Goal: Communication & Community: Participate in discussion

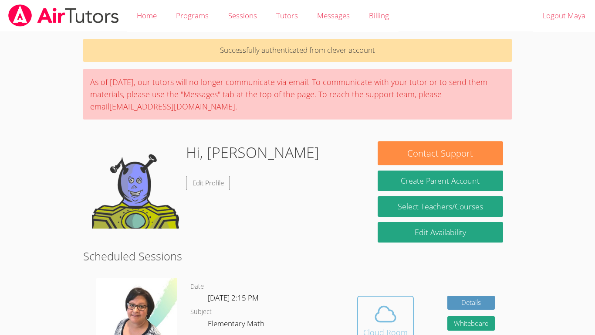
click at [397, 309] on span at bounding box center [385, 313] width 44 height 24
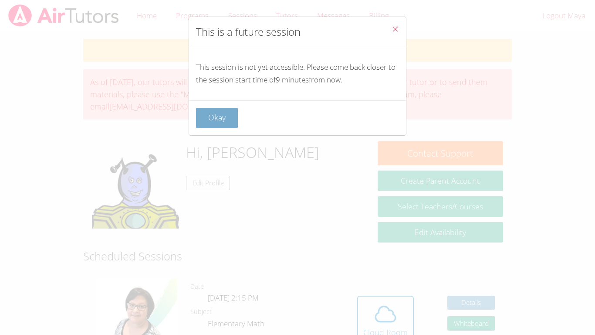
click at [214, 117] on button "Okay" at bounding box center [217, 118] width 42 height 20
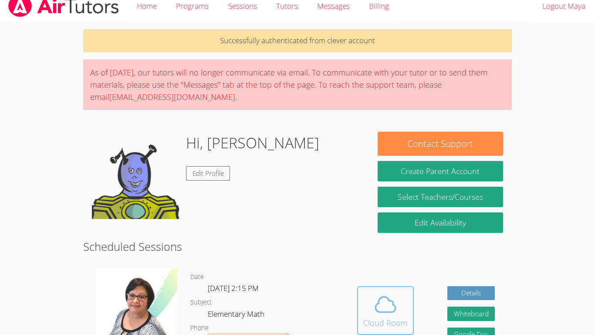
click at [392, 315] on icon at bounding box center [385, 304] width 24 height 24
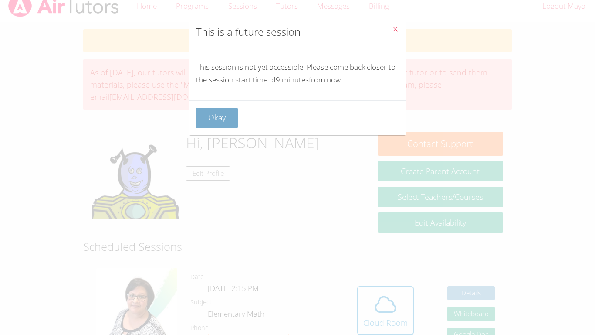
click at [223, 122] on button "Okay" at bounding box center [217, 118] width 42 height 20
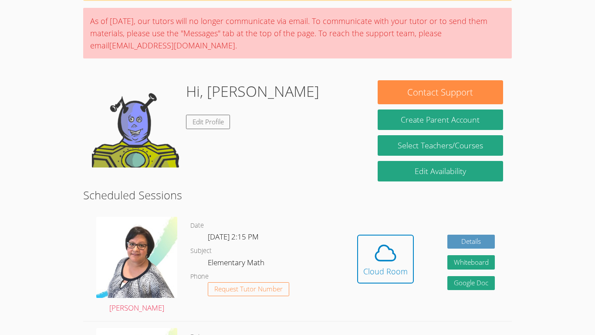
scroll to position [63, 0]
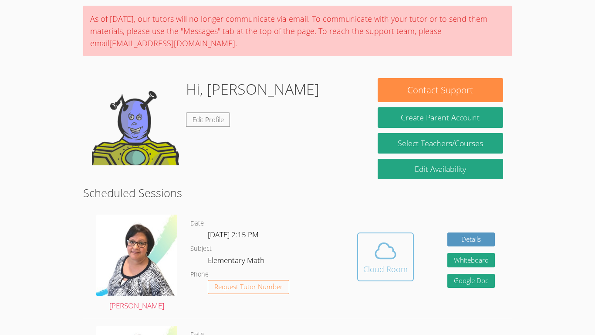
click at [389, 262] on icon at bounding box center [385, 250] width 24 height 24
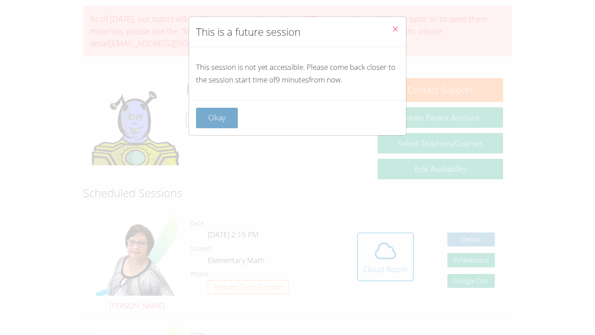
click at [227, 126] on button "Okay" at bounding box center [217, 118] width 42 height 20
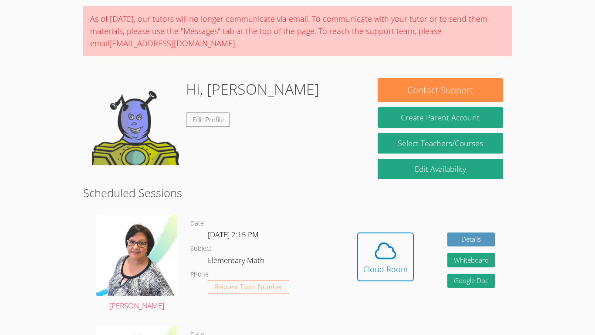
click at [391, 259] on icon at bounding box center [385, 250] width 24 height 24
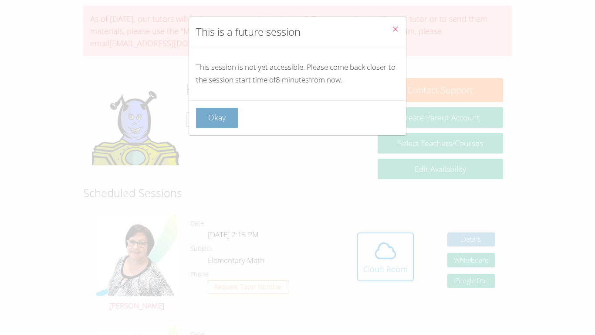
click at [213, 123] on button "Okay" at bounding box center [217, 118] width 42 height 20
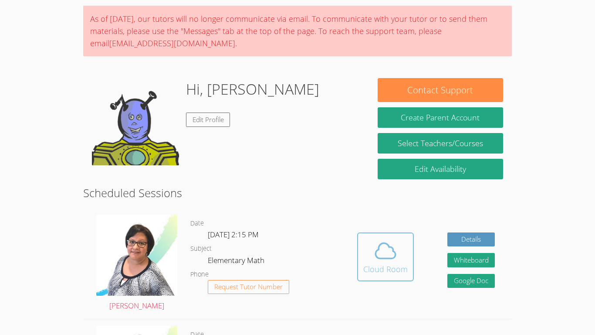
click at [378, 251] on icon at bounding box center [385, 250] width 24 height 24
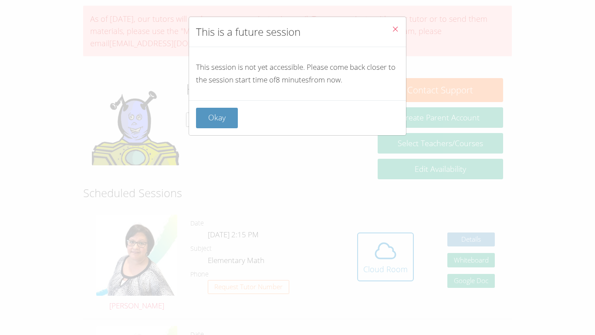
click at [318, 216] on div "This is a future session This session is not yet accessible. Please come back c…" at bounding box center [297, 167] width 595 height 335
click at [231, 118] on button "Okay" at bounding box center [217, 118] width 42 height 20
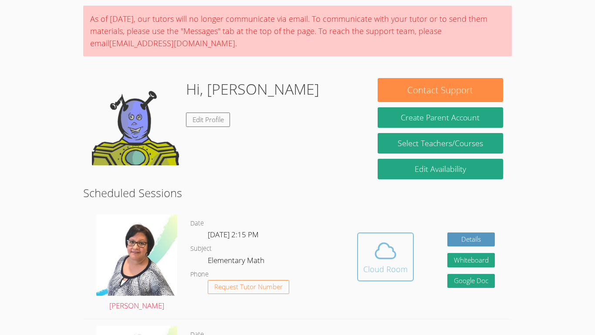
click at [391, 280] on button "Cloud Room" at bounding box center [385, 256] width 57 height 49
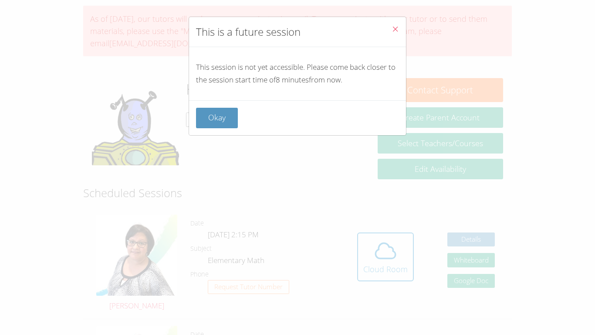
click at [395, 27] on icon "Close" at bounding box center [395, 28] width 7 height 7
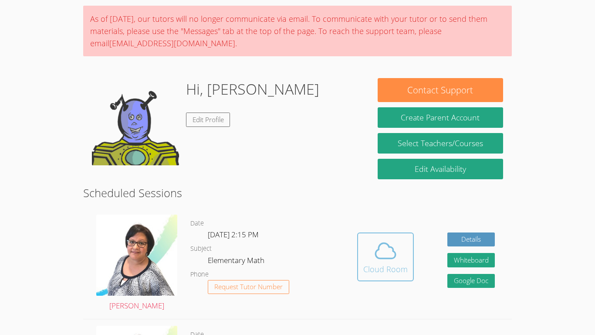
click at [410, 263] on button "Cloud Room" at bounding box center [385, 256] width 57 height 49
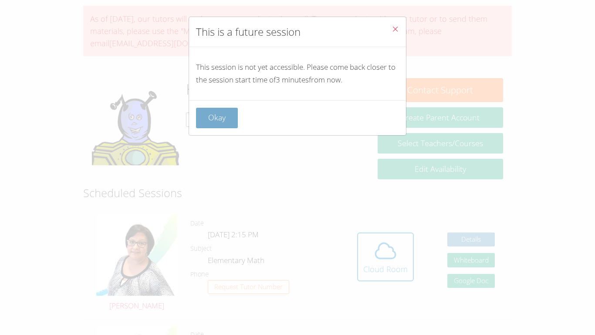
click at [227, 115] on button "Okay" at bounding box center [217, 118] width 42 height 20
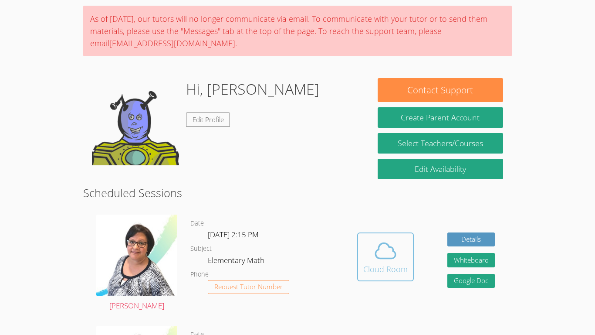
click at [389, 263] on div "Cloud Room" at bounding box center [385, 269] width 44 height 12
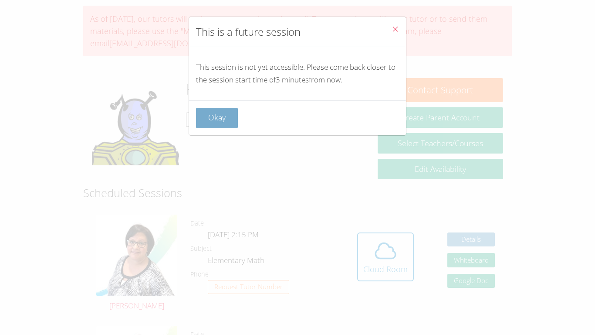
click at [232, 126] on button "Okay" at bounding box center [217, 118] width 42 height 20
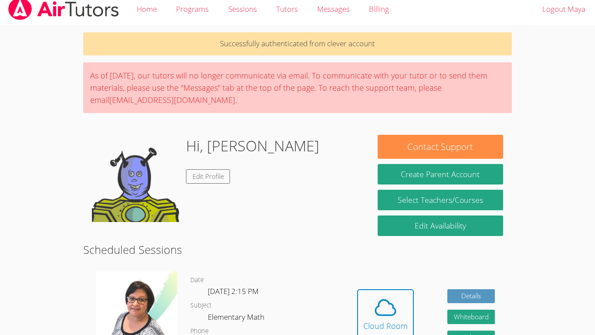
scroll to position [0, 0]
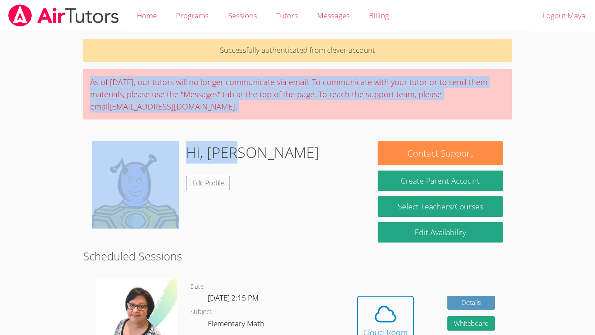
drag, startPoint x: 90, startPoint y: 81, endPoint x: 328, endPoint y: 147, distance: 247.1
click at [328, 147] on div "Hi, Maya Edit Profile" at bounding box center [226, 184] width 268 height 87
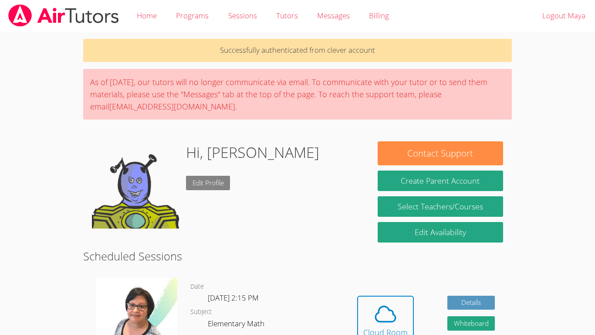
click at [201, 180] on link "Edit Profile" at bounding box center [208, 183] width 44 height 14
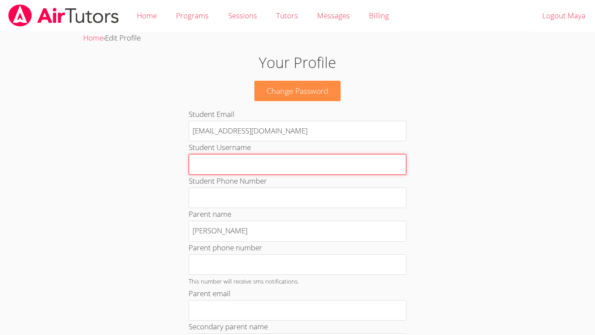
click at [364, 158] on input "Student Username" at bounding box center [298, 164] width 218 height 21
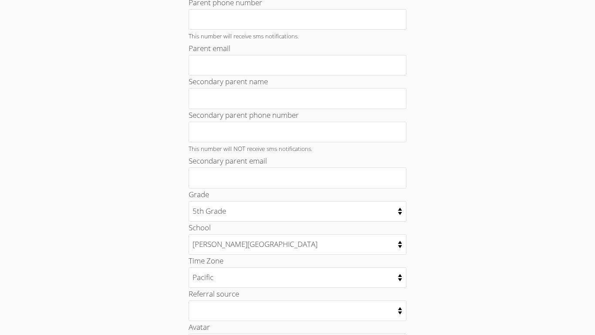
scroll to position [132, 0]
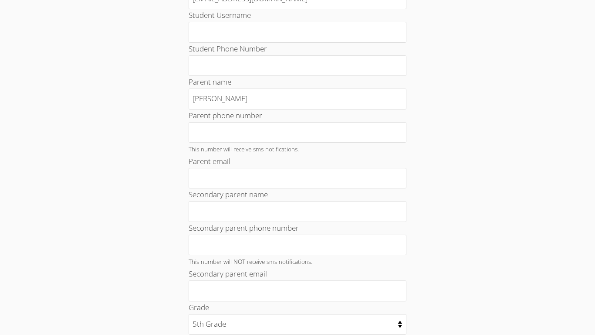
click at [327, 76] on div "Parent name Manoramya Chandramohan" at bounding box center [298, 92] width 218 height 33
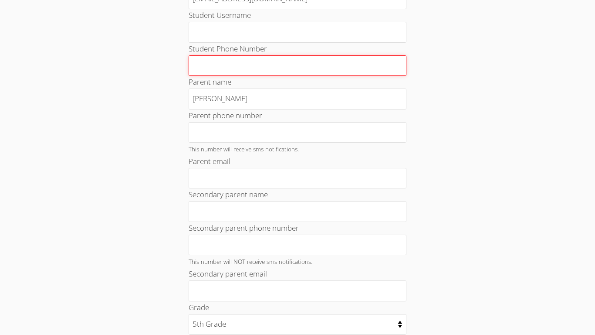
click at [329, 74] on input "Student Phone Number" at bounding box center [298, 65] width 218 height 21
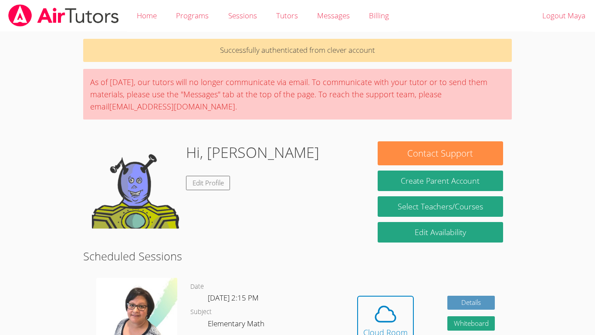
click at [160, 188] on img at bounding box center [135, 184] width 87 height 87
click at [217, 149] on h1 "Hi, Maya" at bounding box center [252, 152] width 133 height 22
click at [255, 168] on div "Hi, Maya Edit Profile" at bounding box center [226, 184] width 268 height 87
click at [391, 324] on icon at bounding box center [385, 313] width 24 height 24
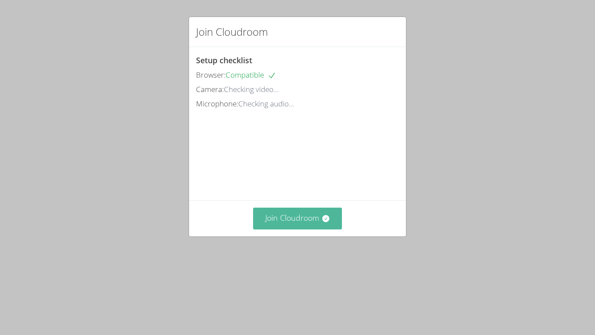
click at [302, 229] on button "Join Cloudroom" at bounding box center [297, 217] width 89 height 21
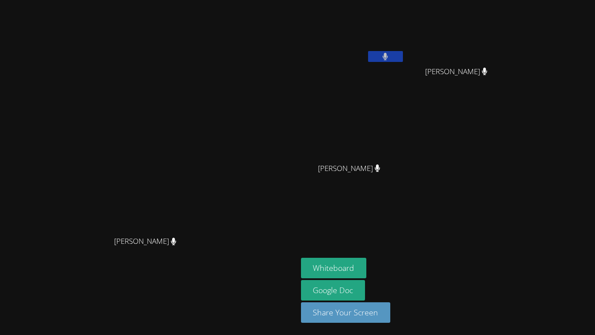
click at [388, 57] on icon at bounding box center [385, 56] width 6 height 7
click at [367, 262] on button "Whiteboard" at bounding box center [334, 267] width 66 height 20
click at [403, 55] on button at bounding box center [385, 56] width 35 height 11
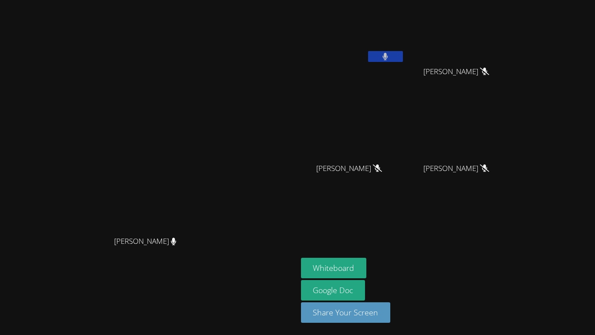
click at [403, 55] on button at bounding box center [385, 56] width 35 height 11
click at [144, 92] on video at bounding box center [148, 149] width 131 height 163
click at [390, 57] on icon at bounding box center [385, 56] width 9 height 7
click at [388, 57] on icon at bounding box center [385, 56] width 5 height 7
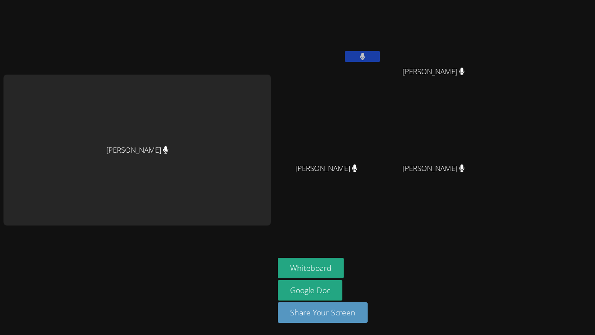
click at [361, 59] on icon at bounding box center [363, 56] width 6 height 7
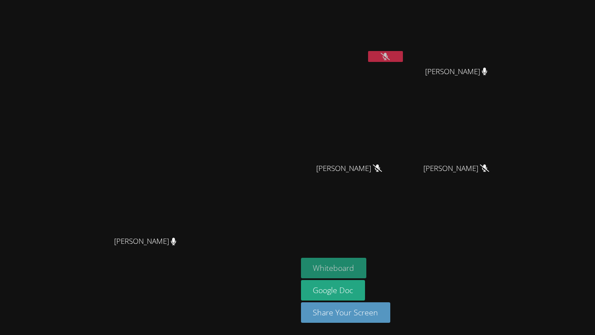
click at [367, 272] on button "Whiteboard" at bounding box center [334, 267] width 66 height 20
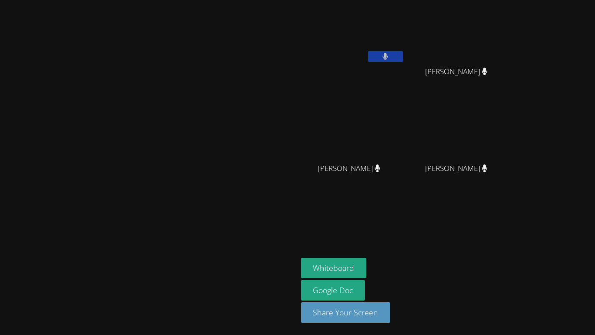
click at [403, 53] on button at bounding box center [385, 56] width 35 height 11
click at [390, 53] on icon at bounding box center [385, 56] width 9 height 7
click at [403, 53] on button at bounding box center [385, 56] width 35 height 11
click at [403, 54] on button at bounding box center [385, 56] width 35 height 11
click at [403, 53] on button at bounding box center [385, 56] width 35 height 11
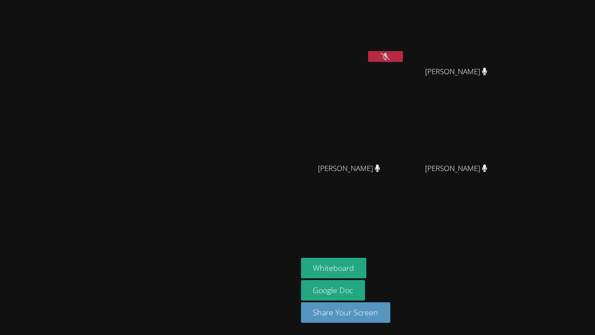
click at [403, 53] on button at bounding box center [385, 56] width 35 height 11
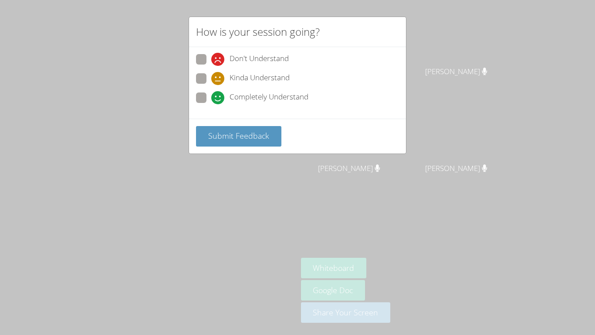
click at [228, 87] on div "Kinda Understand" at bounding box center [297, 81] width 203 height 16
click at [220, 97] on icon at bounding box center [217, 97] width 13 height 13
click at [219, 97] on input "Completely Understand" at bounding box center [214, 95] width 7 height 7
radio input "true"
click at [226, 139] on span "Submit Feedback" at bounding box center [238, 135] width 61 height 10
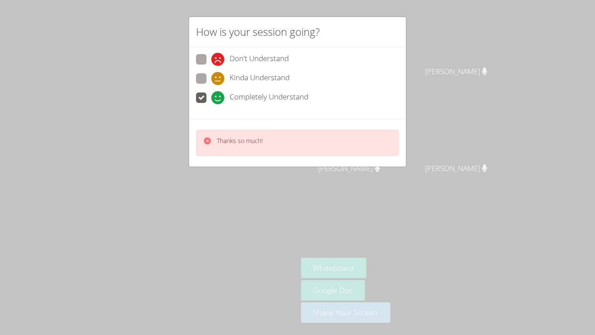
click at [203, 140] on video at bounding box center [148, 149] width 131 height 163
